Goal: Book appointment/travel/reservation

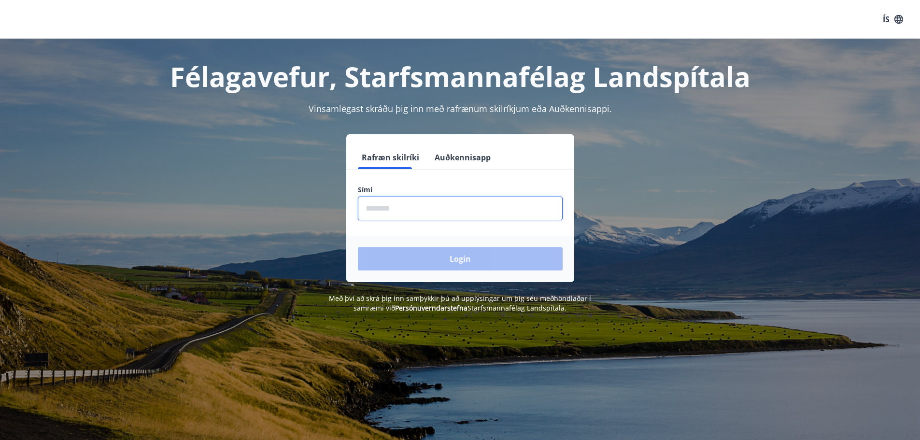
click at [392, 205] on input "phone" at bounding box center [460, 209] width 205 height 24
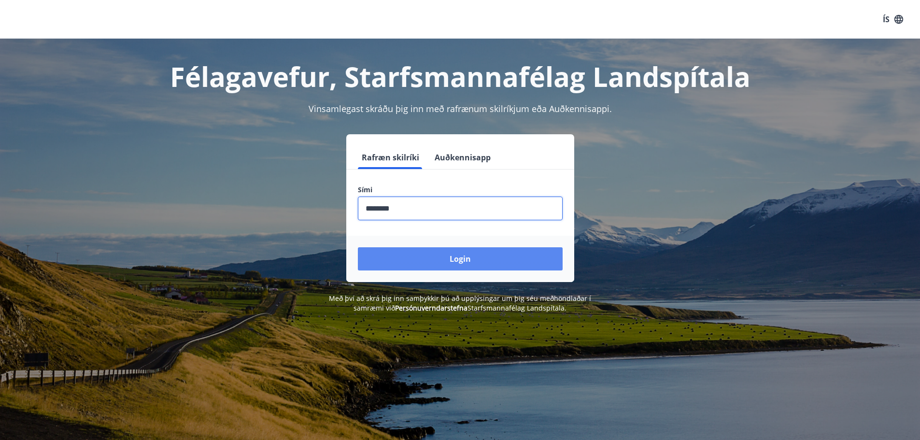
type input "********"
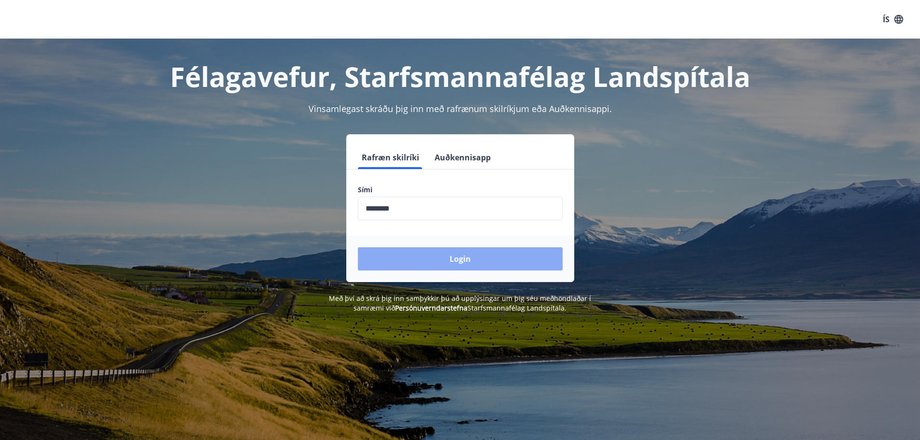
click at [421, 251] on button "Login" at bounding box center [460, 258] width 205 height 23
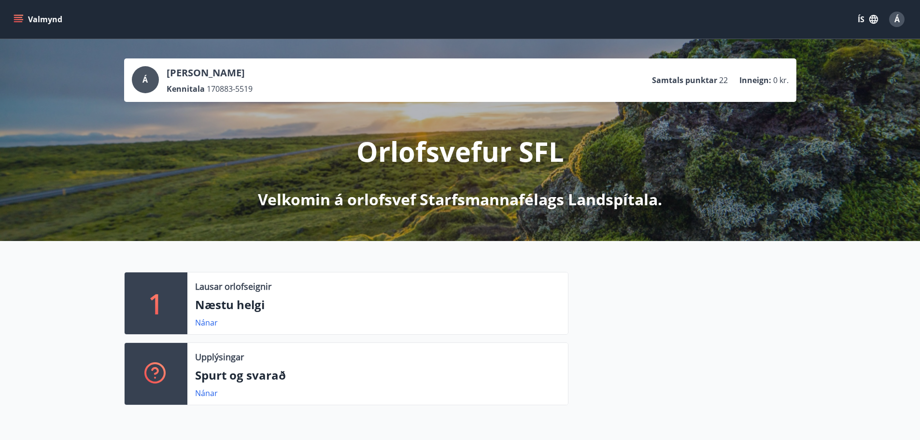
click at [19, 14] on button "Valmynd" at bounding box center [39, 19] width 55 height 17
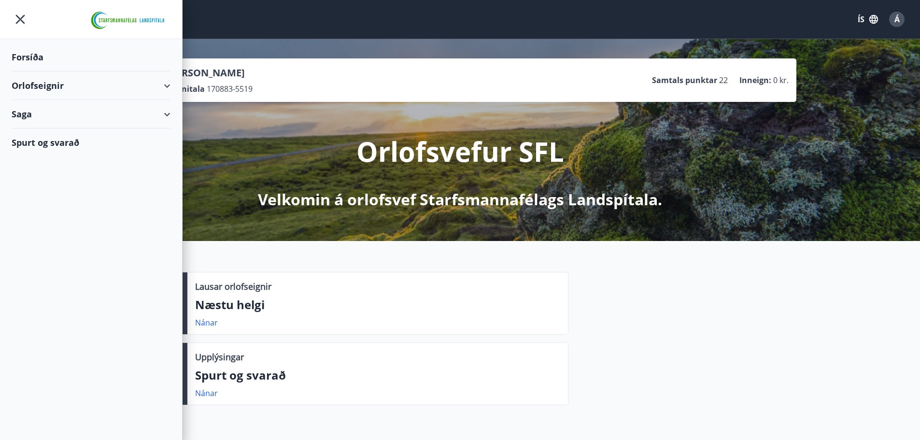
click at [71, 92] on div "Orlofseignir" at bounding box center [91, 85] width 159 height 28
click at [71, 129] on div "Bókunardagatal" at bounding box center [90, 130] width 143 height 20
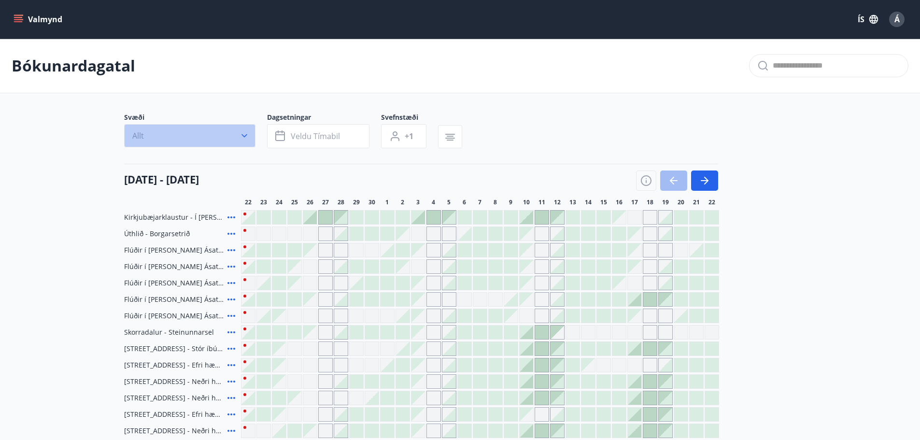
click at [242, 132] on icon "button" at bounding box center [244, 136] width 10 height 10
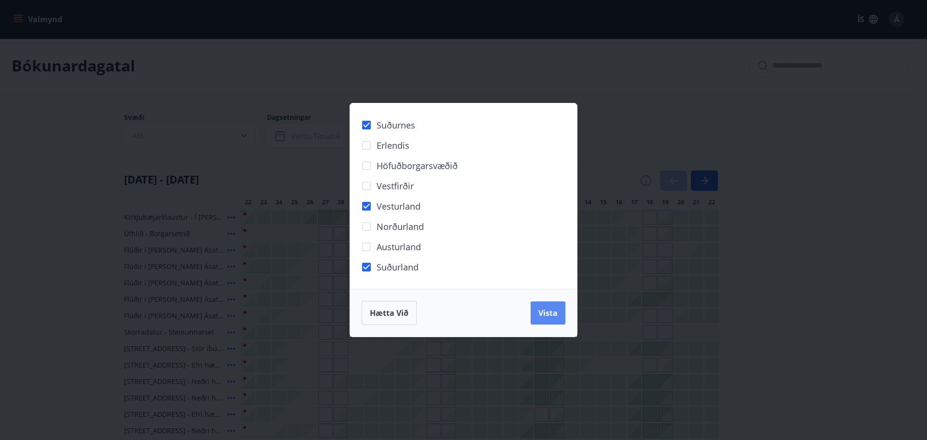
click at [556, 314] on span "Vista" at bounding box center [547, 313] width 19 height 11
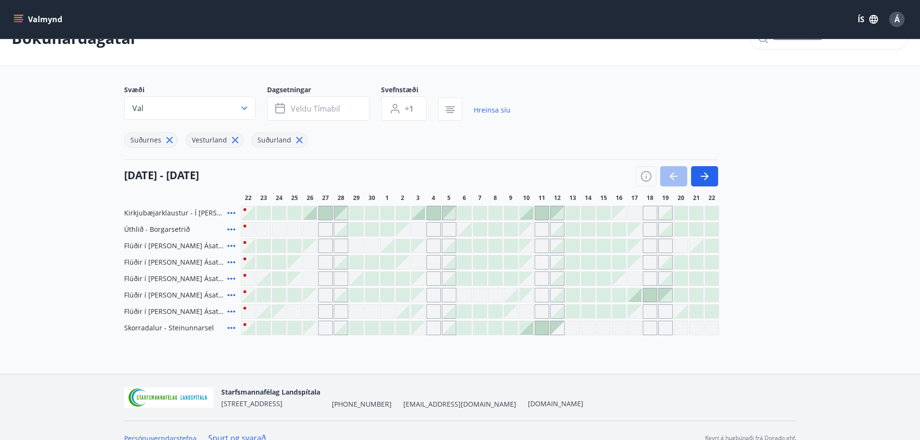
scroll to position [42, 0]
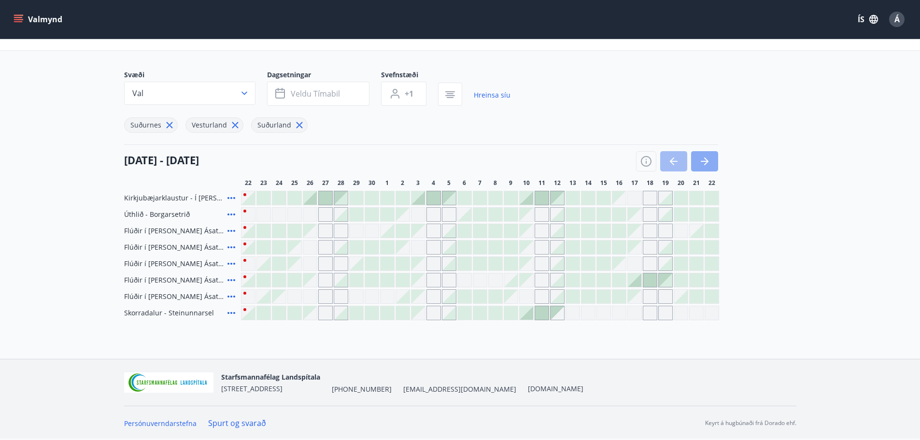
click at [700, 163] on icon "button" at bounding box center [705, 161] width 12 height 12
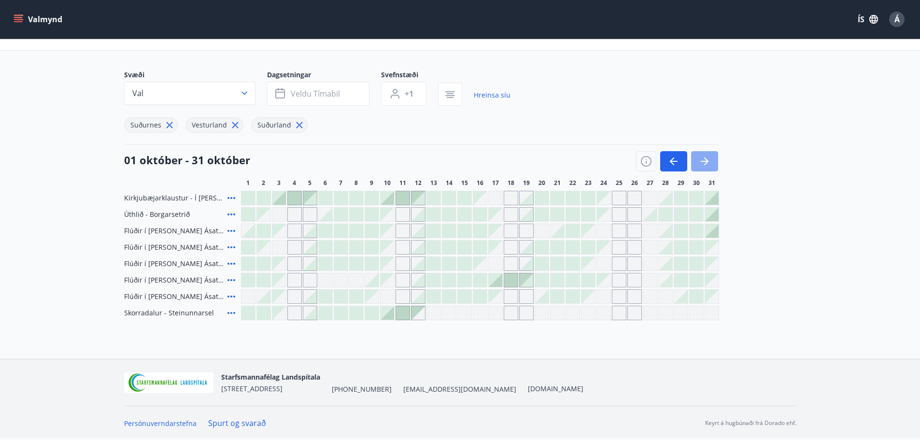
click at [705, 161] on icon "button" at bounding box center [705, 161] width 8 height 1
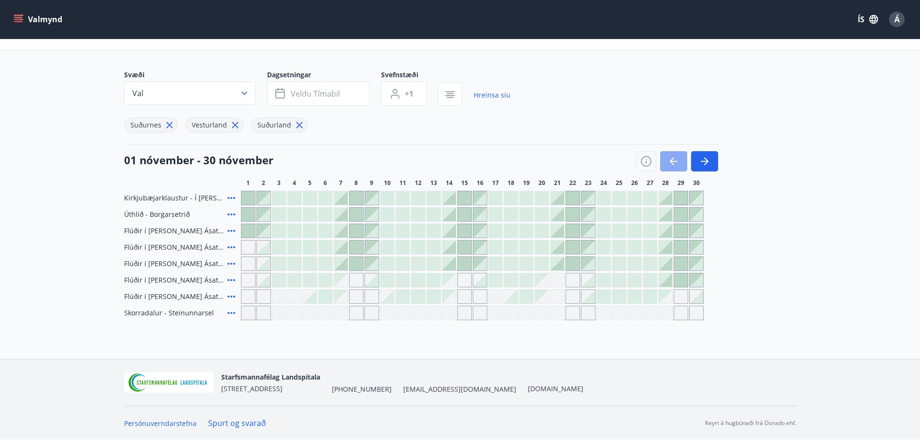
click at [675, 164] on icon "button" at bounding box center [674, 161] width 12 height 12
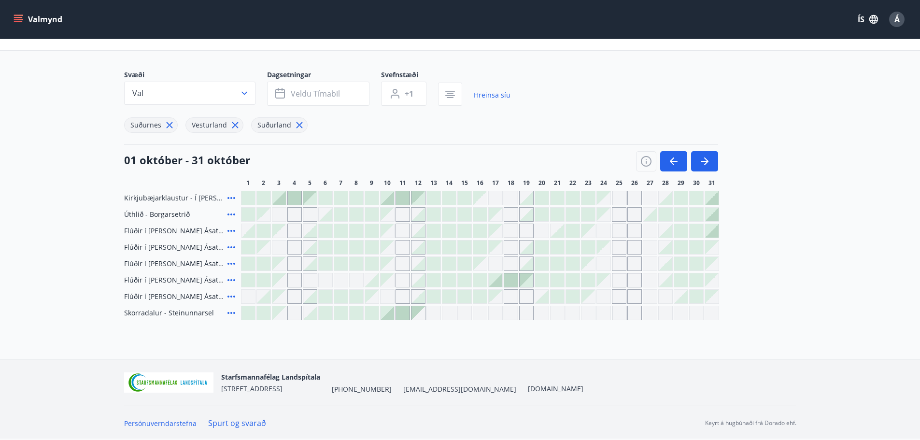
drag, startPoint x: 297, startPoint y: 126, endPoint x: 234, endPoint y: 127, distance: 63.8
click at [297, 126] on icon at bounding box center [299, 125] width 11 height 11
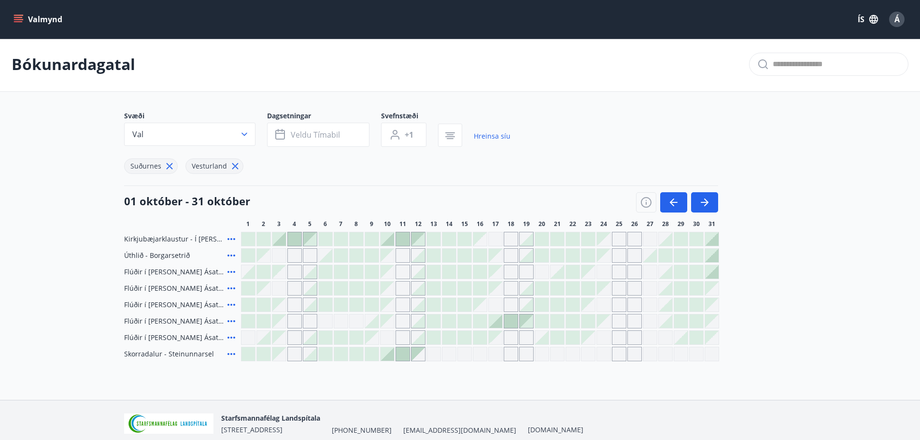
click at [231, 127] on div "Svæði Val Dagsetningar Veldu tímabil Svefnstæði +1 Hreinsa síu Suðurnes Vesturl…" at bounding box center [317, 142] width 386 height 63
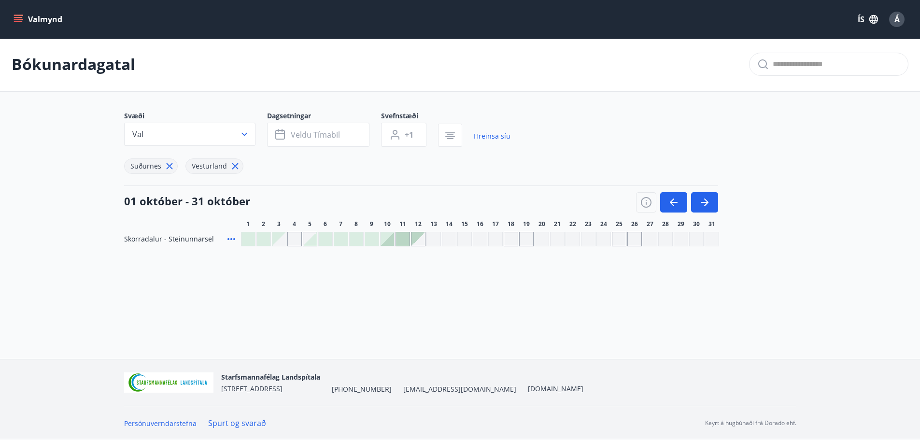
drag, startPoint x: 234, startPoint y: 169, endPoint x: 225, endPoint y: 167, distance: 8.8
click at [234, 168] on icon at bounding box center [235, 166] width 11 height 11
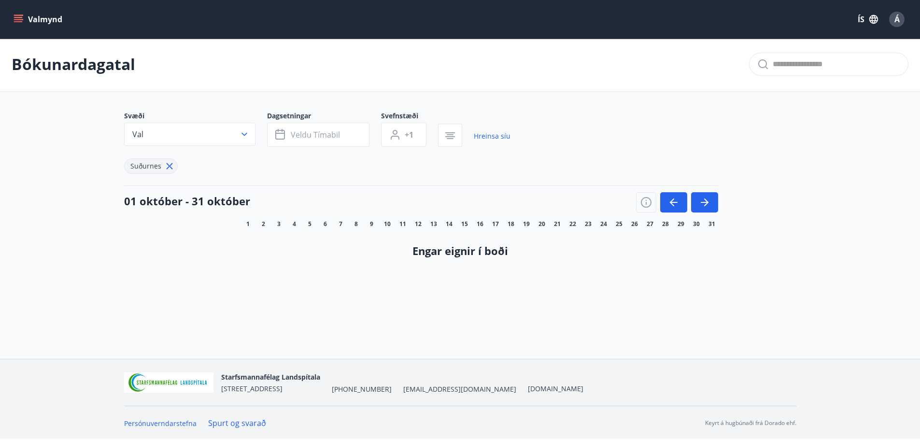
drag, startPoint x: 169, startPoint y: 168, endPoint x: 488, endPoint y: 179, distance: 318.9
click at [169, 167] on icon at bounding box center [169, 166] width 6 height 6
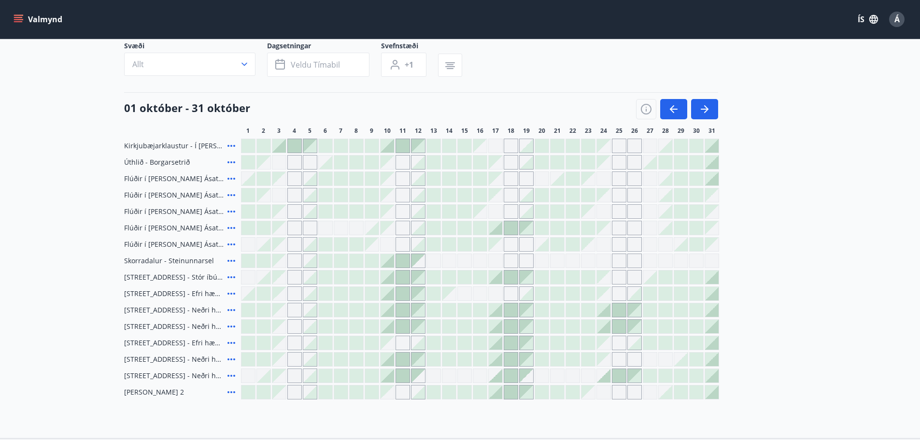
scroll to position [54, 0]
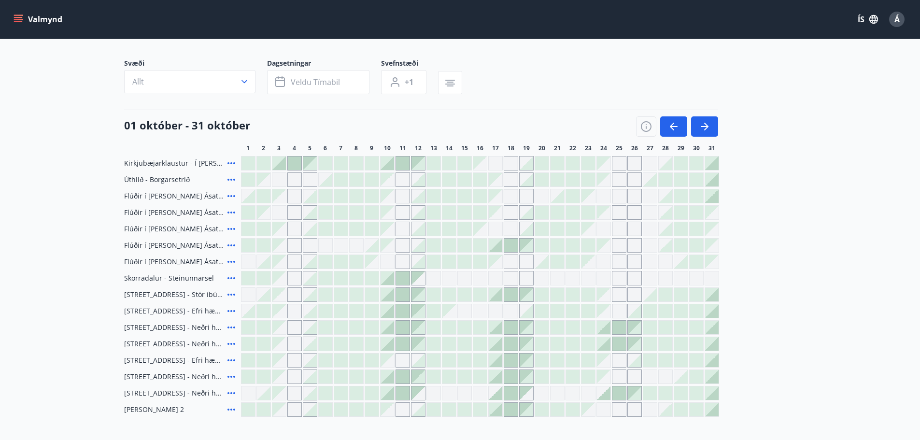
click at [234, 326] on icon at bounding box center [231, 328] width 12 height 12
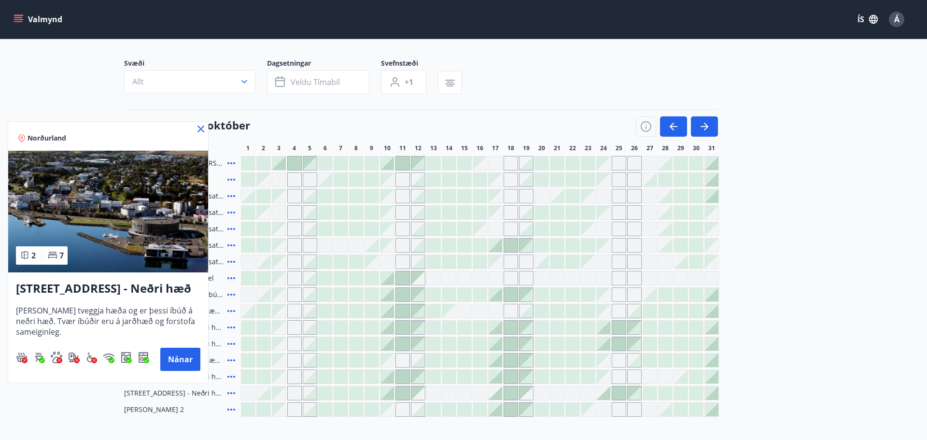
click at [198, 129] on icon at bounding box center [201, 129] width 12 height 12
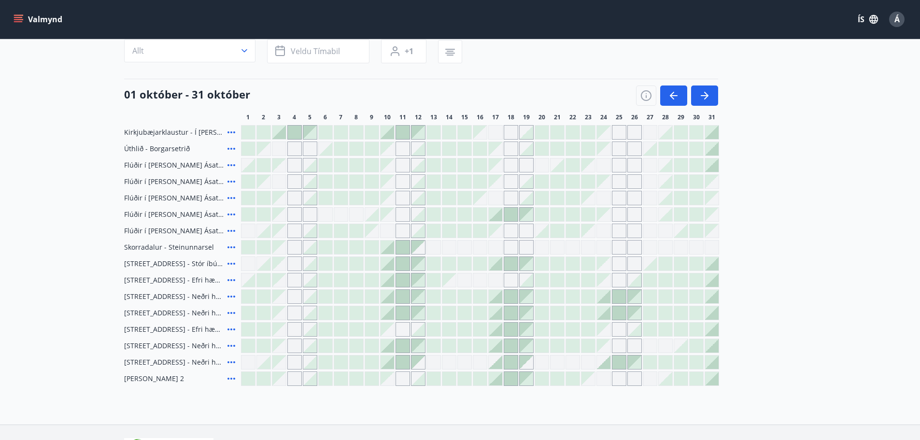
scroll to position [102, 0]
